Goal: Transaction & Acquisition: Purchase product/service

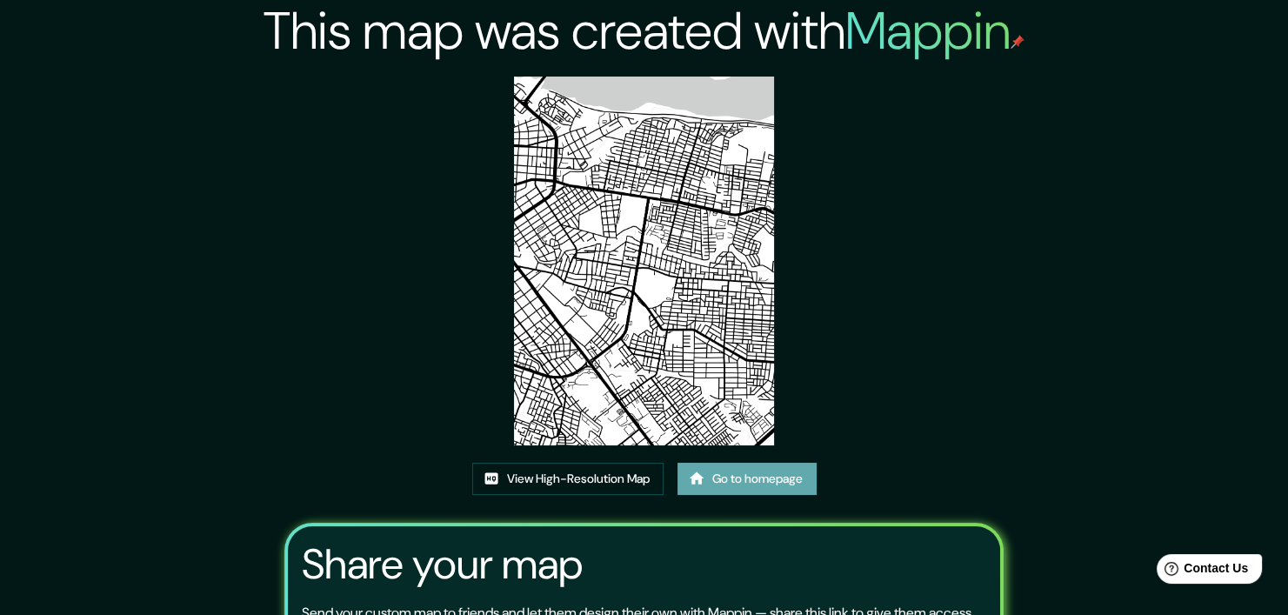
click at [726, 476] on link "Go to homepage" at bounding box center [747, 479] width 139 height 32
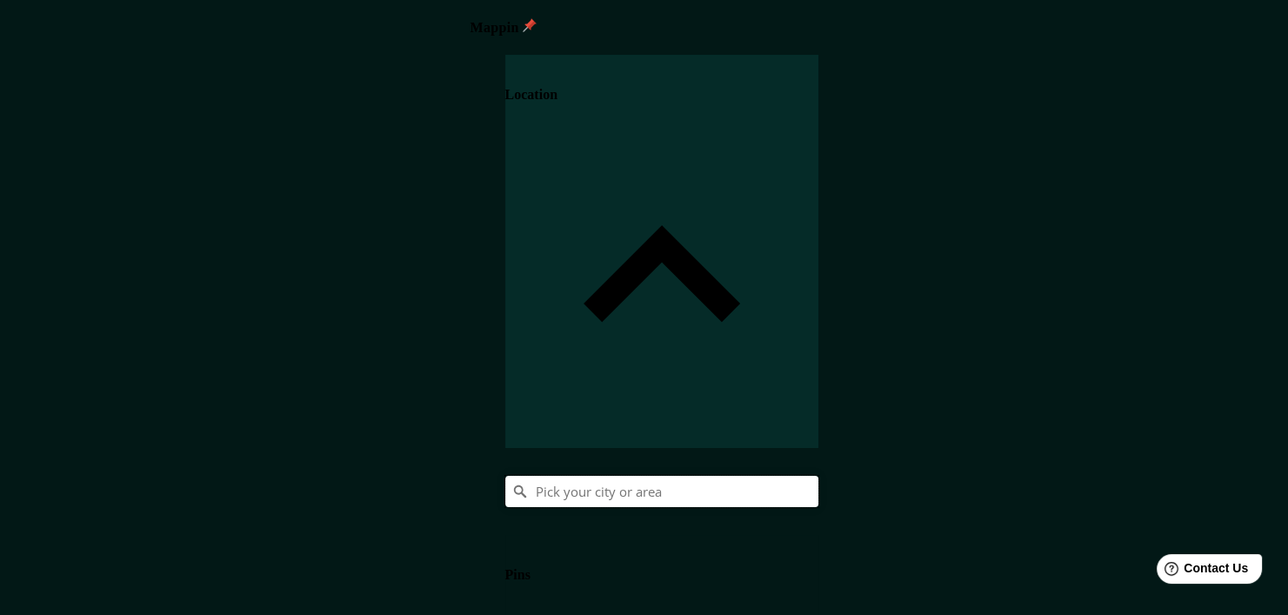
click at [819, 476] on input "Pick your city or area" at bounding box center [661, 491] width 313 height 31
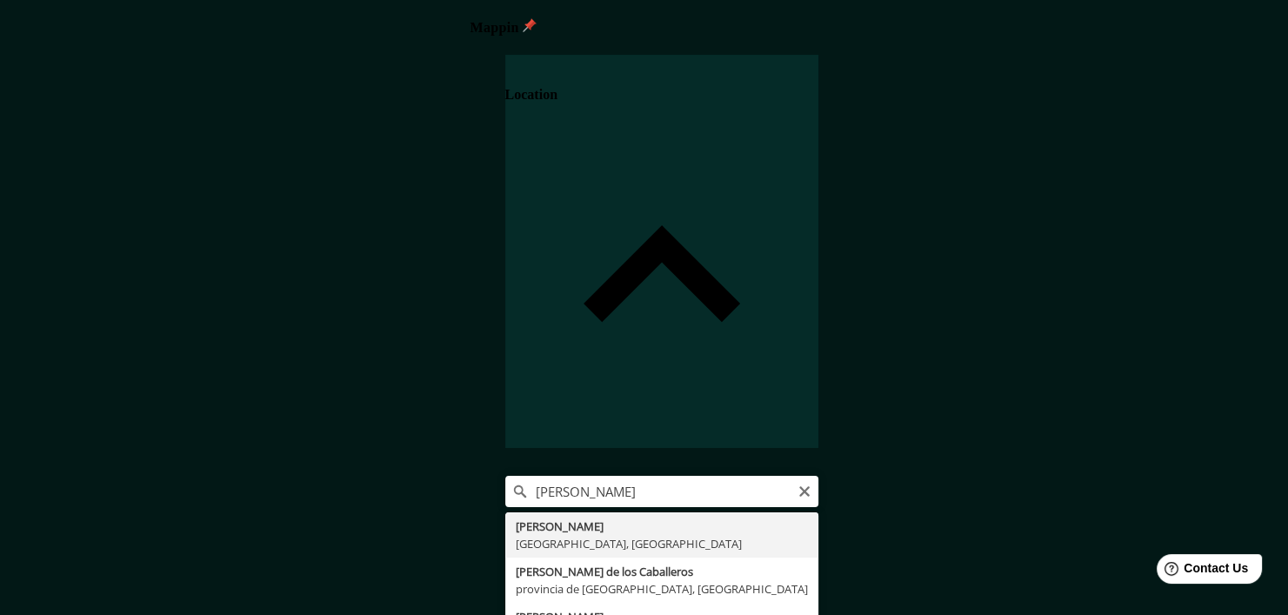
type input "[PERSON_NAME], [GEOGRAPHIC_DATA], [GEOGRAPHIC_DATA]"
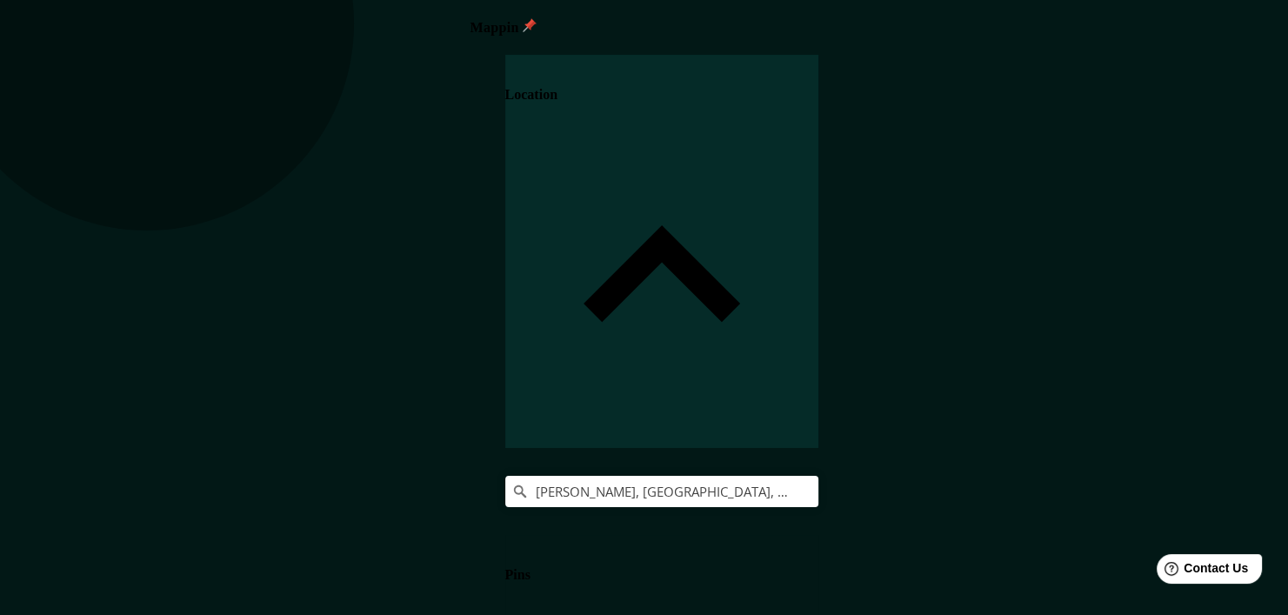
click at [531, 567] on h4 "Pins" at bounding box center [517, 575] width 25 height 16
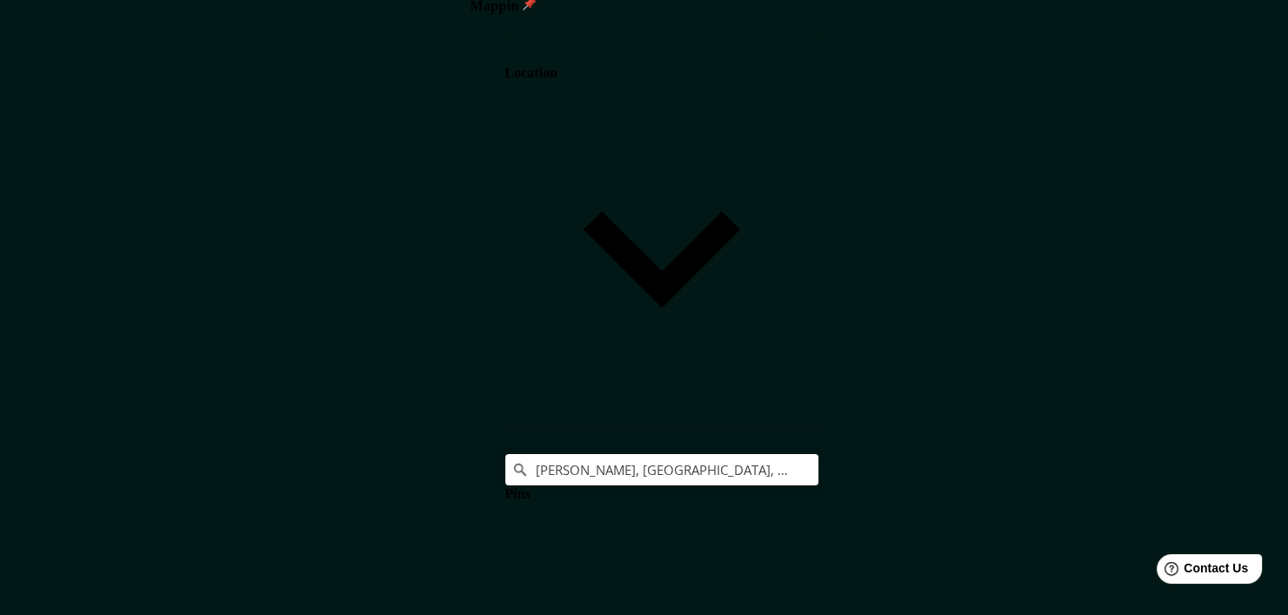
scroll to position [144, 0]
